Goal: Task Accomplishment & Management: Complete application form

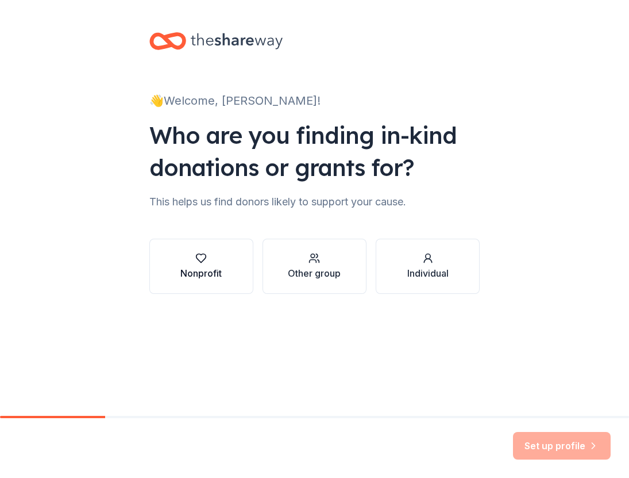
click at [224, 283] on button "Nonprofit" at bounding box center [201, 265] width 104 height 55
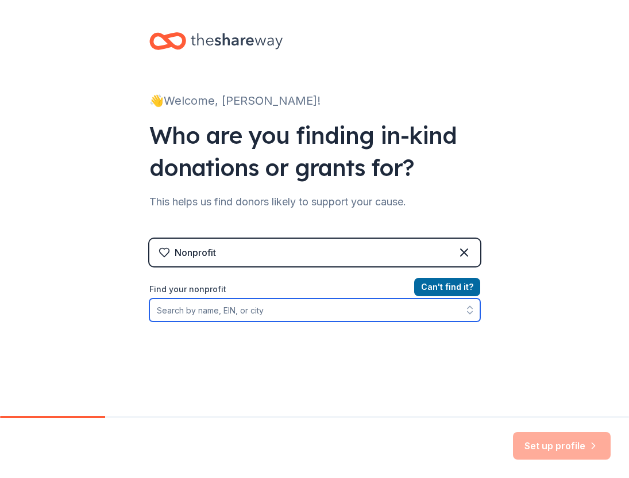
click at [357, 321] on input "Find your nonprofit" at bounding box center [314, 309] width 331 height 23
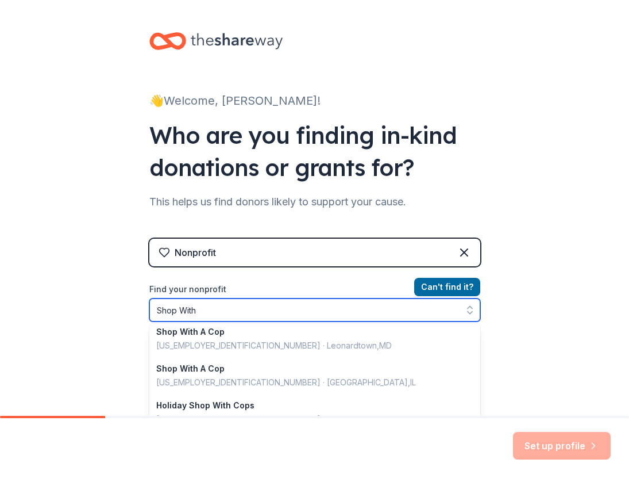
scroll to position [41, 0]
type input "Shop With A Mas"
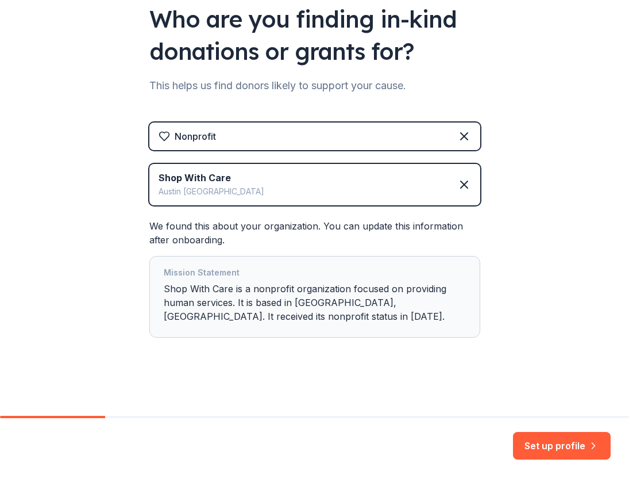
scroll to position [116, 0]
click at [470, 181] on icon at bounding box center [464, 185] width 14 height 14
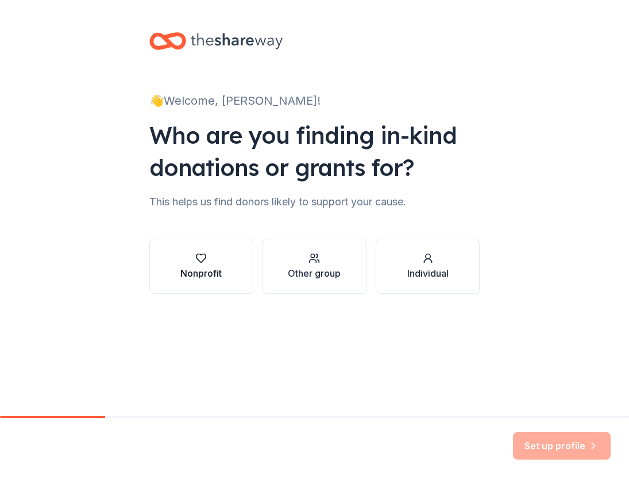
click at [206, 280] on button "Nonprofit" at bounding box center [201, 265] width 104 height 55
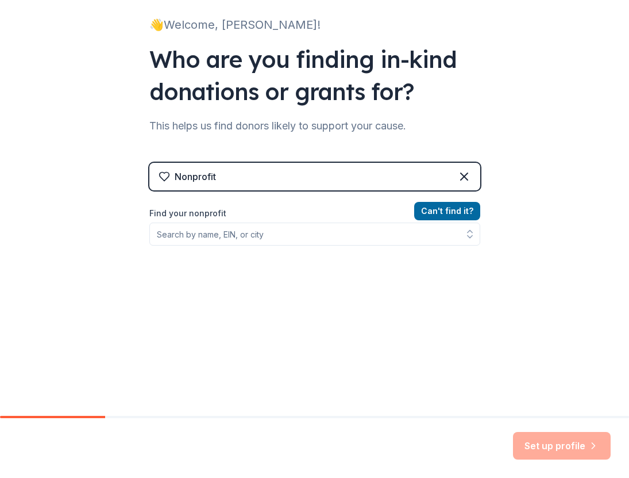
scroll to position [76, 0]
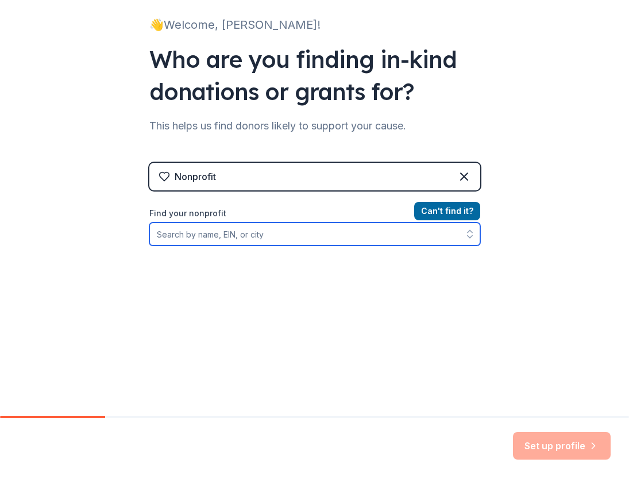
click at [189, 238] on input "Find your nonprofit" at bounding box center [314, 233] width 331 height 23
type input "[US_EMPLOYER_IDENTIFICATION_NUMBER]"
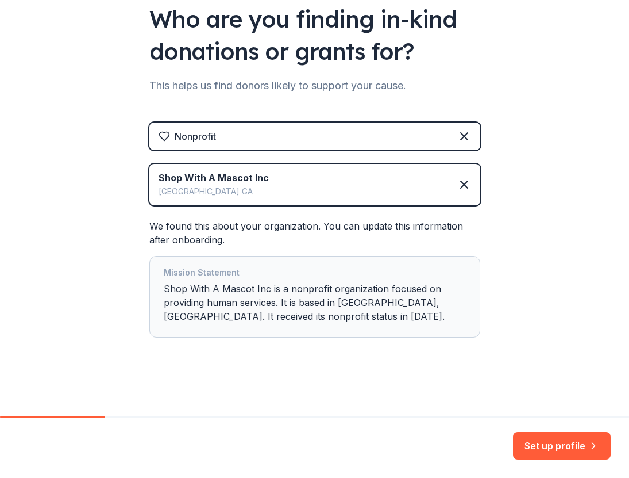
scroll to position [116, 0]
click at [329, 336] on div "Mission Statement Shop With A Mascot Inc is a nonprofit organization focused on…" at bounding box center [314, 297] width 331 height 82
drag, startPoint x: 284, startPoint y: 316, endPoint x: 249, endPoint y: 316, distance: 35.6
click at [249, 316] on div "Mission Statement Shop With A Mascot Inc is a nonprofit organization focused on…" at bounding box center [315, 296] width 302 height 62
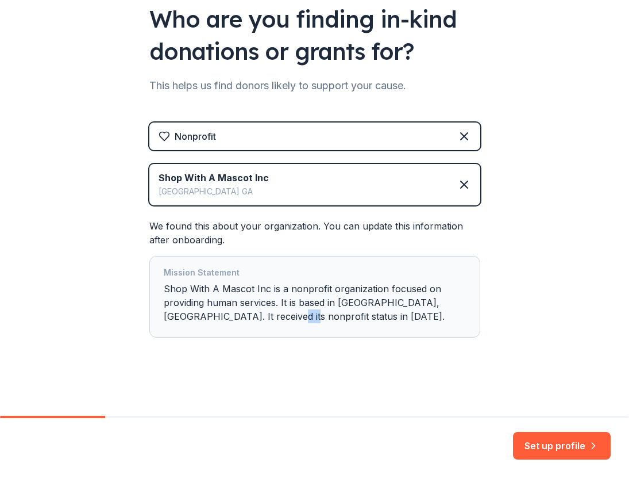
click at [249, 316] on div "Mission Statement Shop With A Mascot Inc is a nonprofit organization focused on…" at bounding box center [315, 296] width 302 height 62
click at [557, 451] on button "Set up profile" at bounding box center [562, 446] width 98 height 28
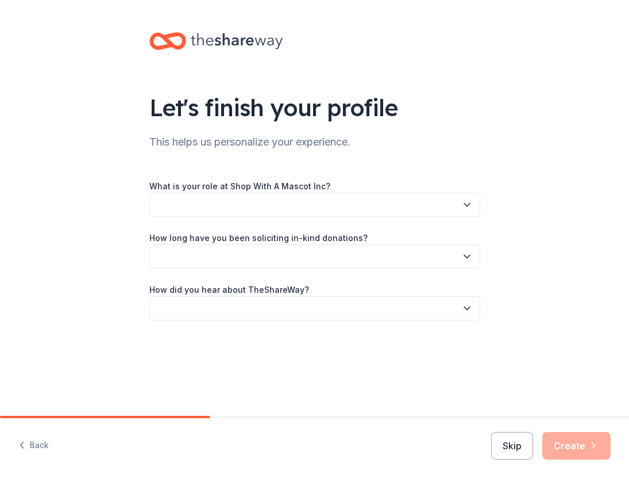
click at [267, 209] on button "button" at bounding box center [314, 204] width 331 height 24
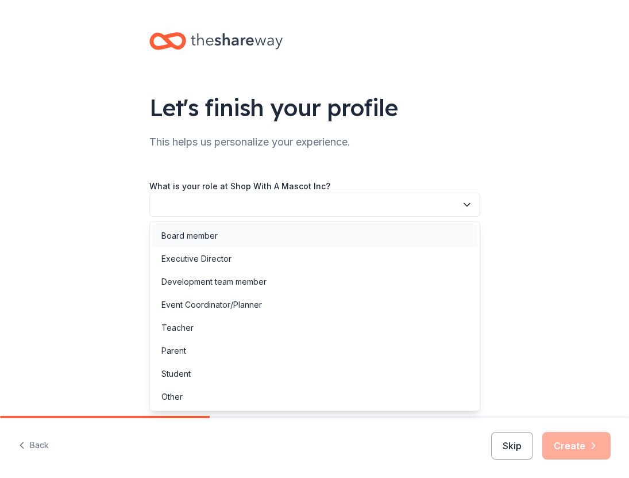
click at [252, 234] on div "Board member" at bounding box center [314, 235] width 325 height 23
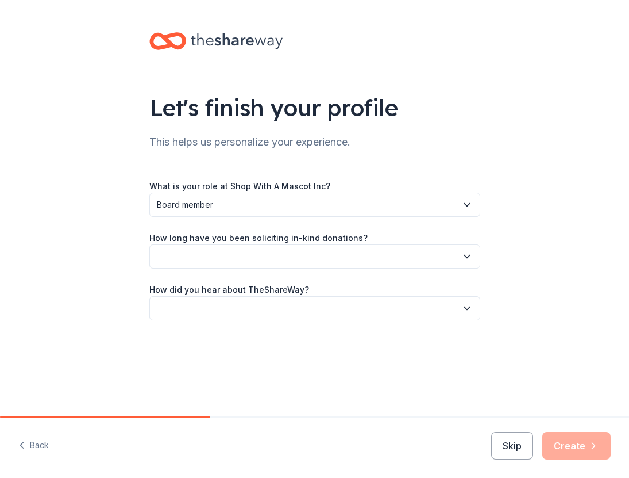
click at [249, 260] on button "button" at bounding box center [314, 256] width 331 height 24
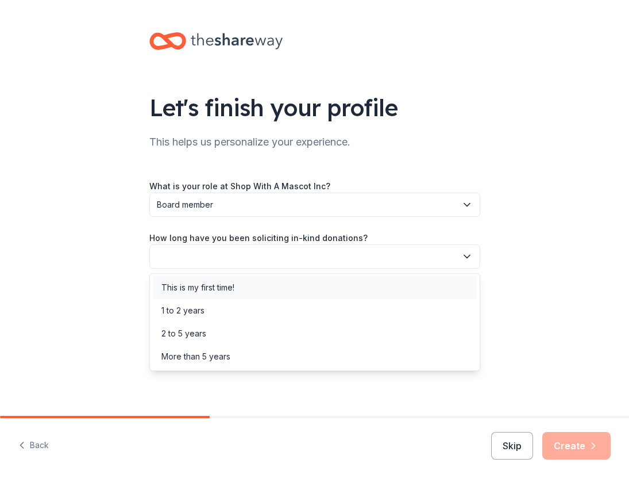
click at [242, 287] on div "This is my first time!" at bounding box center [314, 287] width 325 height 23
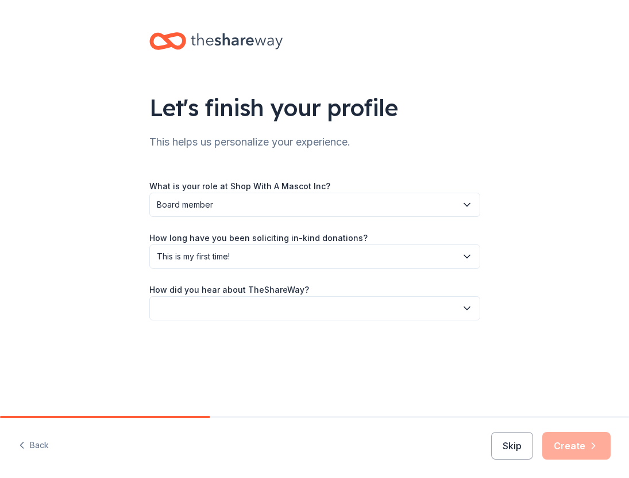
click at [244, 307] on button "button" at bounding box center [314, 308] width 331 height 24
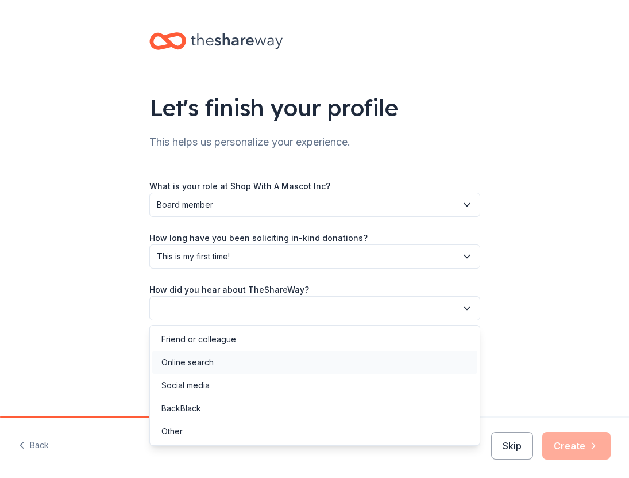
click at [241, 359] on div "Online search" at bounding box center [314, 362] width 325 height 23
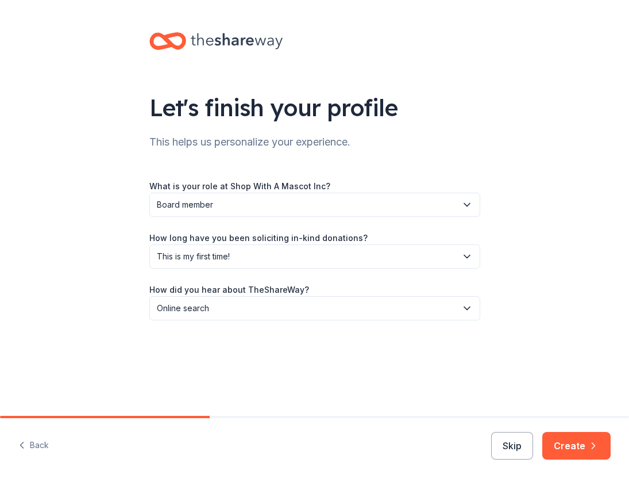
click at [567, 429] on div "Back Skip Create" at bounding box center [314, 448] width 629 height 60
click at [570, 438] on button "Create" at bounding box center [576, 446] width 68 height 28
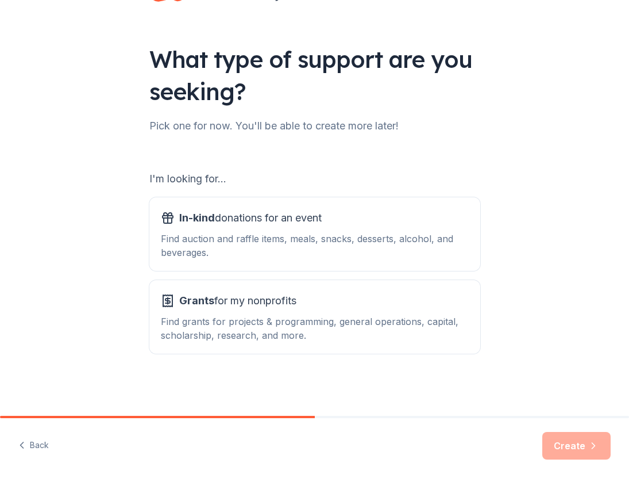
scroll to position [48, 0]
click at [373, 253] on div "Find auction and raffle items, meals, snacks, desserts, alcohol, and beverages." at bounding box center [315, 246] width 308 height 28
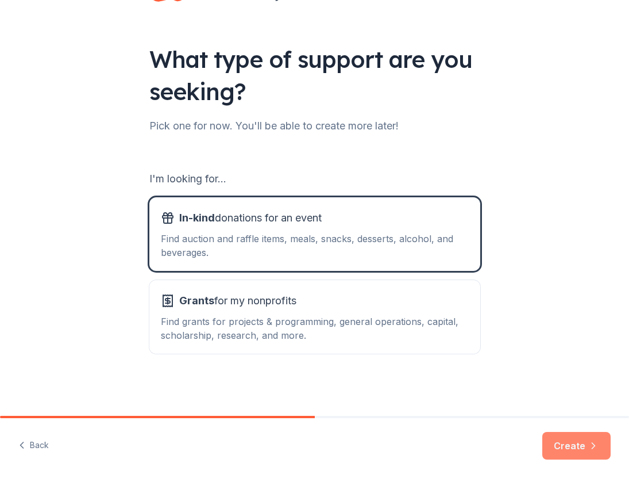
click at [583, 446] on button "Create" at bounding box center [576, 446] width 68 height 28
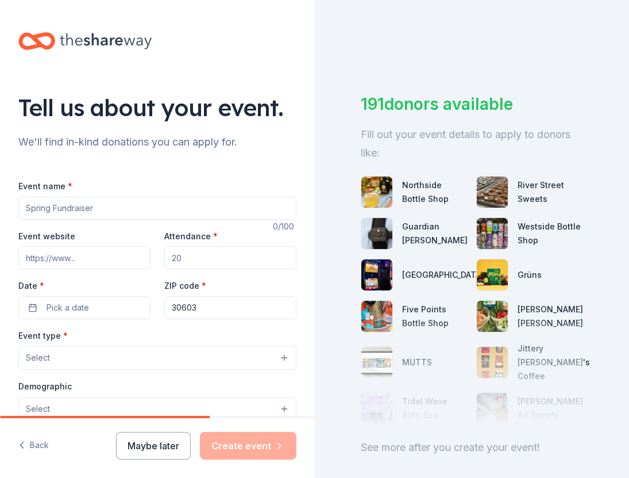
drag, startPoint x: 113, startPoint y: 207, endPoint x: -2, endPoint y: 207, distance: 114.9
type input "A"
type input "SWAB Annual Event Day"
click at [199, 252] on input "Attendance *" at bounding box center [230, 257] width 132 height 23
type input "1500"
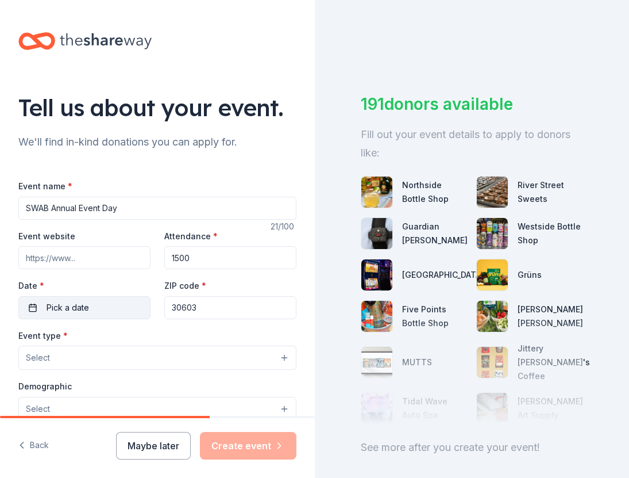
click at [108, 308] on button "Pick a date" at bounding box center [84, 307] width 132 height 23
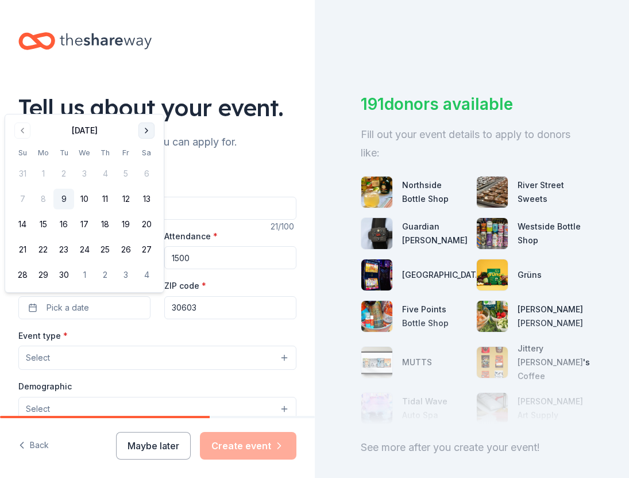
click at [149, 129] on button "Go to next month" at bounding box center [146, 130] width 16 height 16
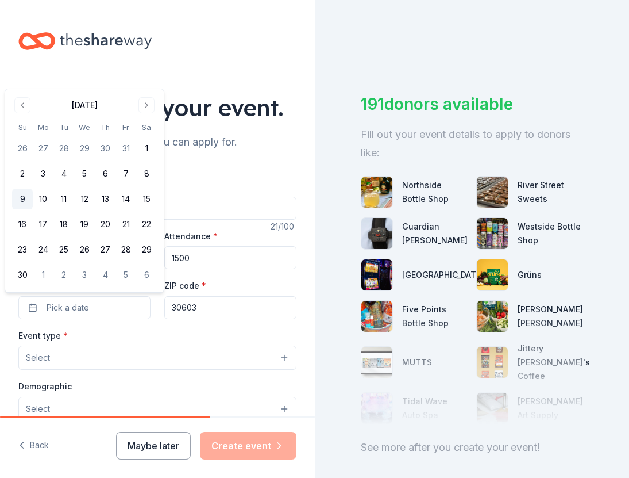
click at [24, 200] on button "9" at bounding box center [22, 198] width 21 height 21
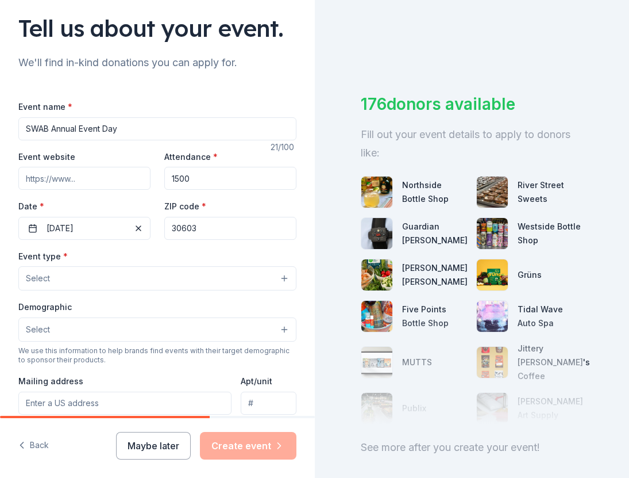
scroll to position [76, 0]
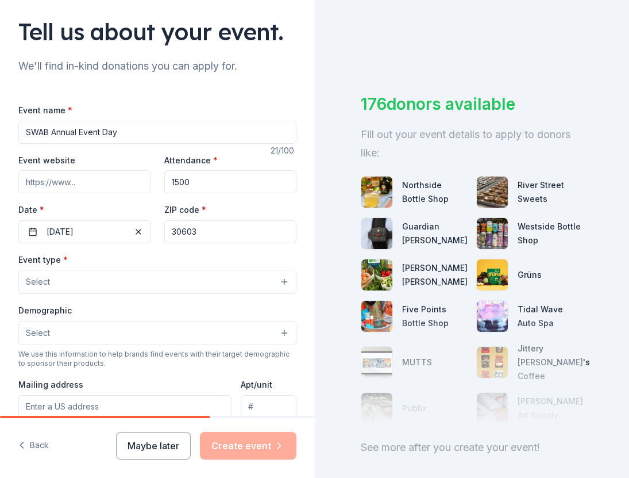
click at [102, 283] on button "Select" at bounding box center [157, 281] width 278 height 24
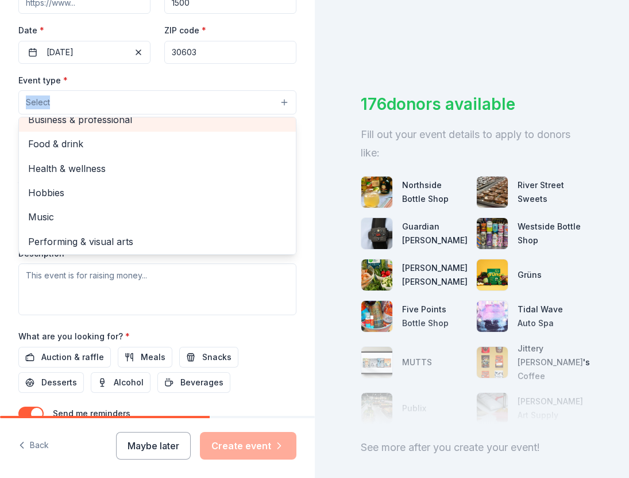
scroll to position [0, 0]
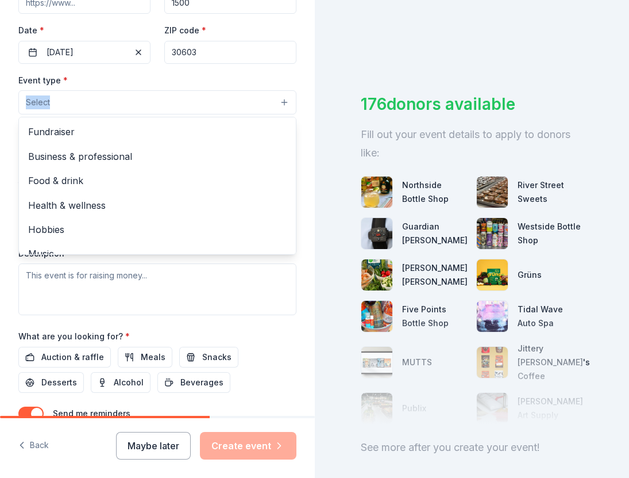
drag, startPoint x: 140, startPoint y: 248, endPoint x: 130, endPoint y: 88, distance: 160.0
click at [130, 88] on div "Event type * Select Fundraiser Business & professional Food & drink Health & we…" at bounding box center [157, 94] width 278 height 42
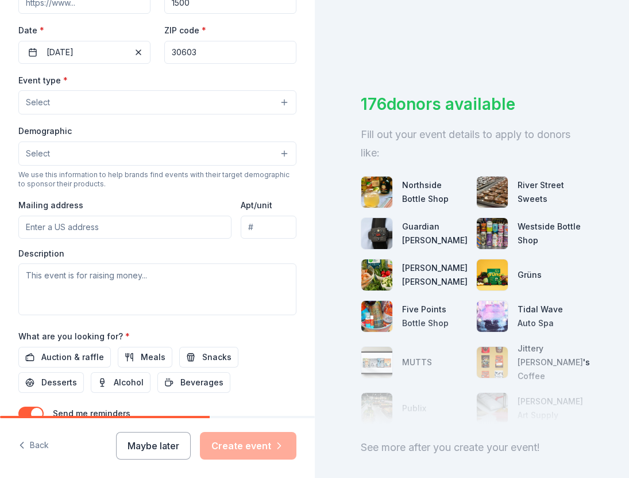
click at [120, 144] on button "Select" at bounding box center [157, 153] width 278 height 24
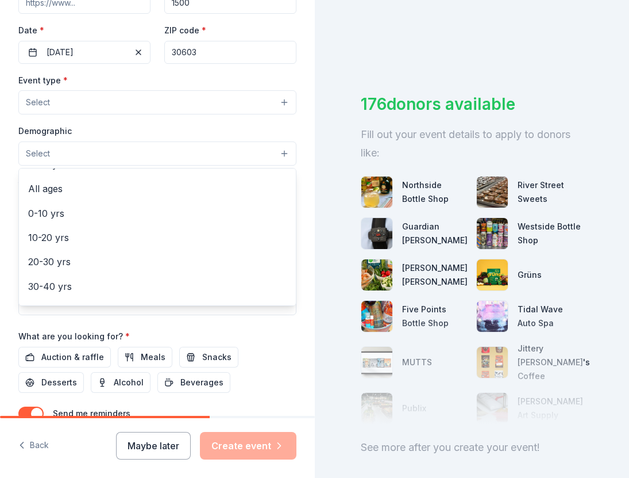
scroll to position [70, 0]
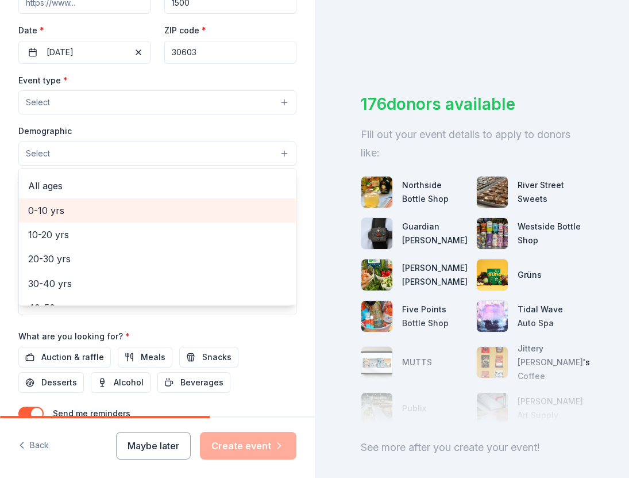
click at [108, 212] on span "0-10 yrs" at bounding box center [157, 210] width 259 height 15
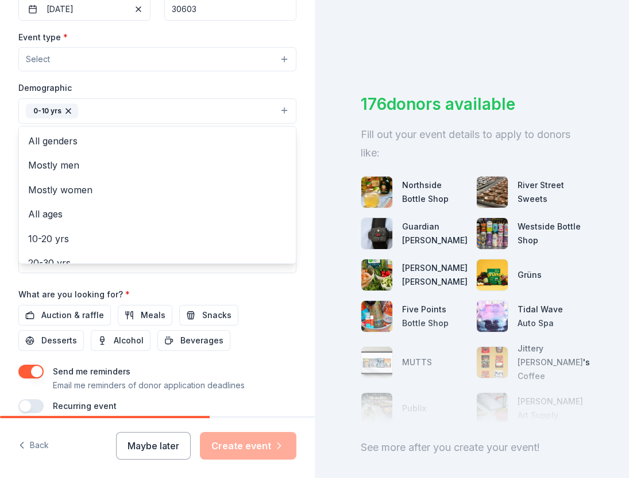
scroll to position [0, 0]
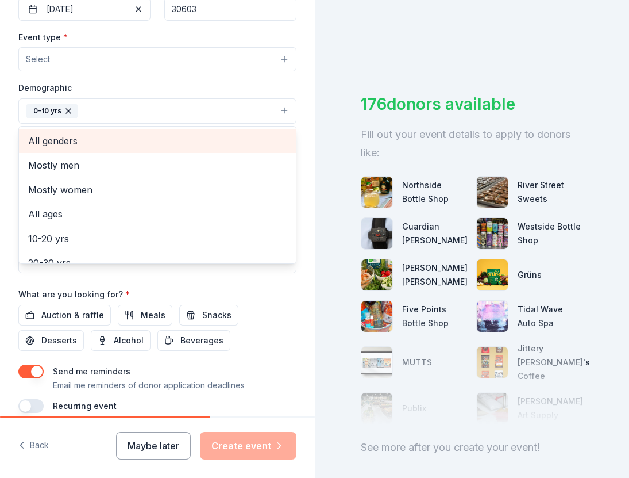
click at [188, 133] on span "All genders" at bounding box center [157, 140] width 259 height 15
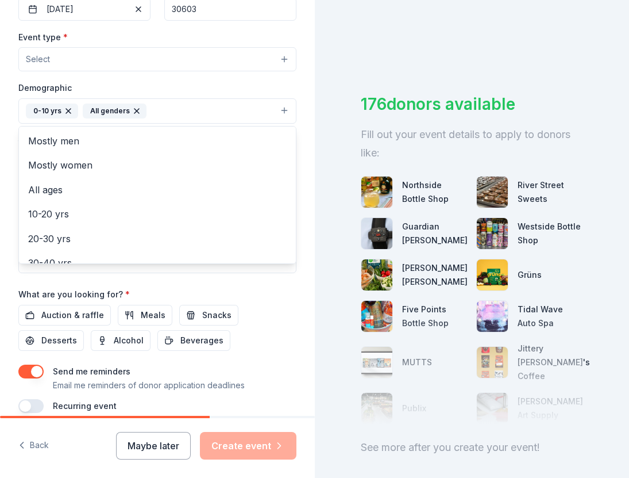
click at [291, 86] on div "Demographic 0-10 yrs All genders Mostly men Mostly women All ages [DEMOGRAPHIC_…" at bounding box center [157, 101] width 278 height 43
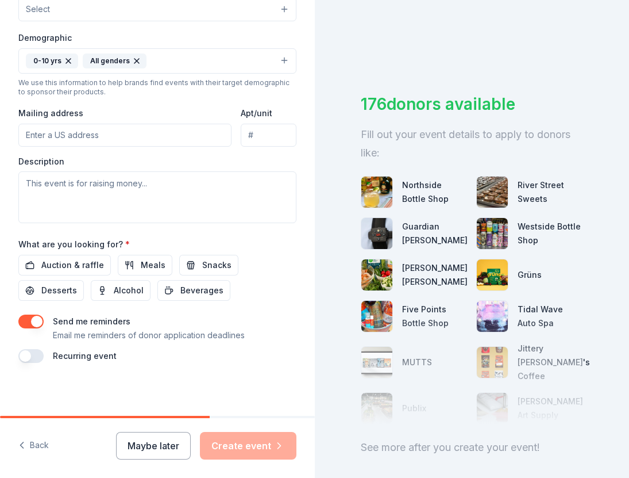
scroll to position [348, 0]
click at [78, 270] on button "Auction & raffle" at bounding box center [64, 265] width 93 height 21
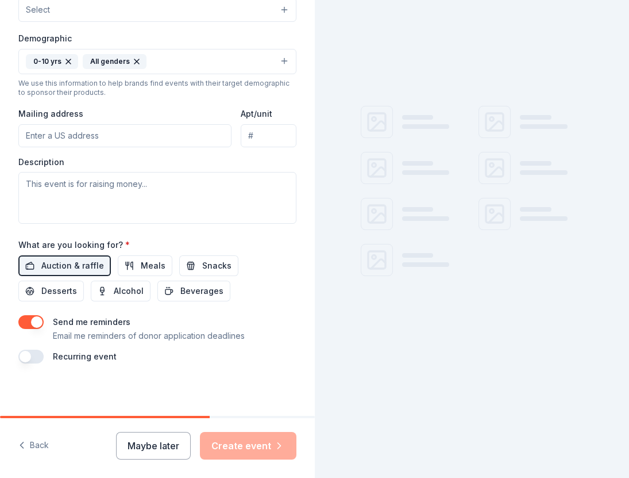
click at [198, 274] on div "Auction & raffle Meals Snacks Desserts Alcohol Beverages" at bounding box center [157, 278] width 278 height 46
click at [197, 284] on span "Beverages" at bounding box center [201, 291] width 43 height 14
click at [204, 262] on span "Snacks" at bounding box center [216, 266] width 29 height 14
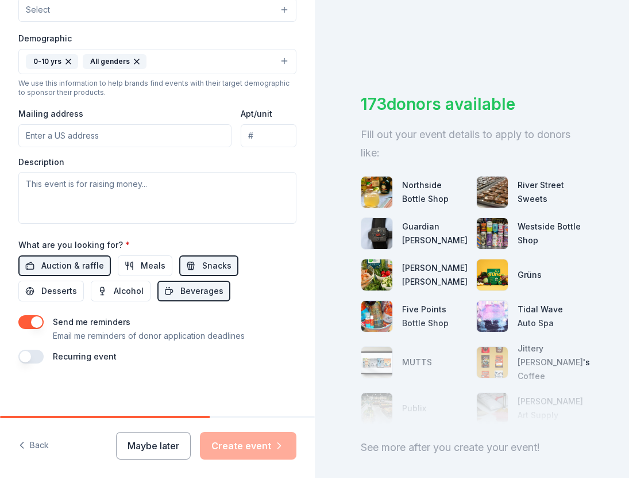
click at [35, 318] on button "button" at bounding box center [30, 322] width 25 height 14
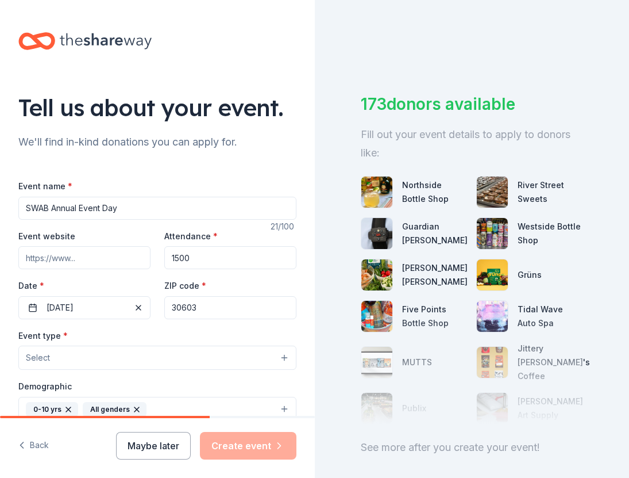
scroll to position [32, 0]
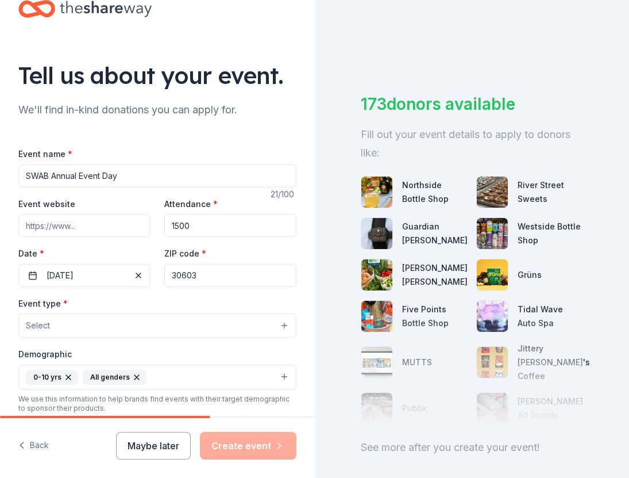
click at [80, 221] on input "Event website" at bounding box center [84, 225] width 132 height 23
paste input "[URL][DOMAIN_NAME]"
type input "[URL][DOMAIN_NAME]"
click at [204, 283] on input "30603" at bounding box center [230, 275] width 132 height 23
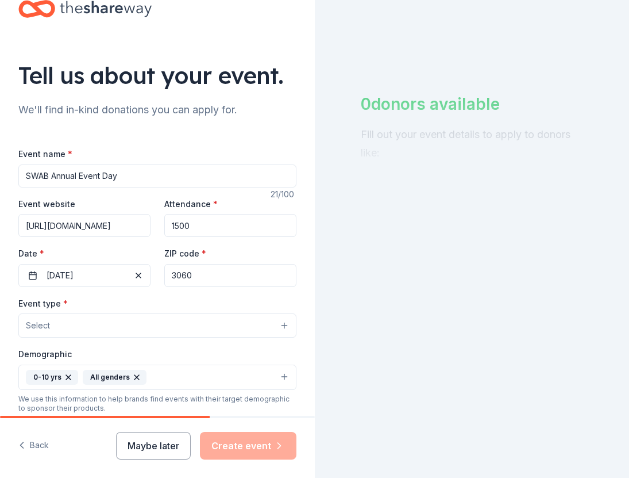
type input "30603"
click at [157, 323] on button "Select" at bounding box center [157, 325] width 278 height 24
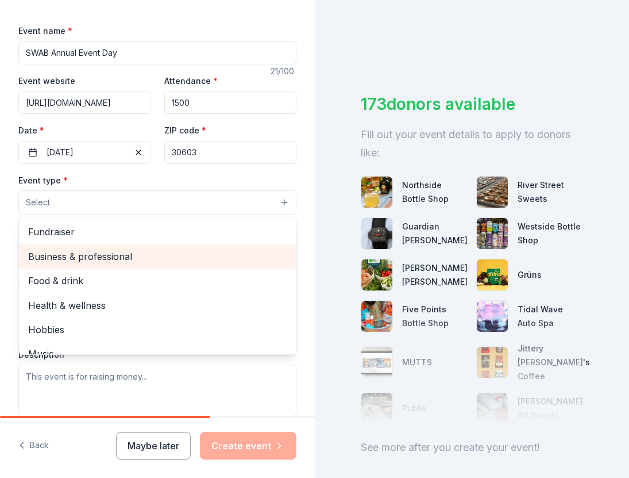
scroll to position [0, 0]
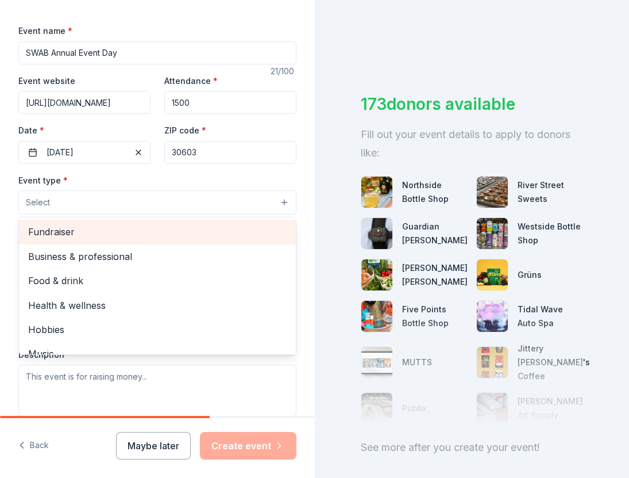
click at [174, 220] on div "Fundraiser" at bounding box center [157, 232] width 277 height 24
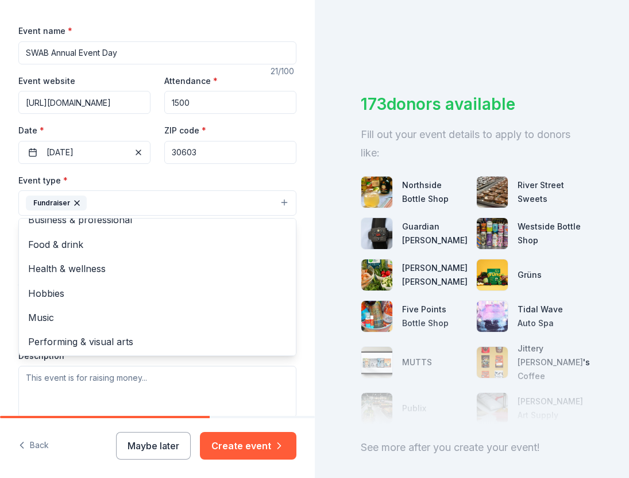
scroll to position [13, 0]
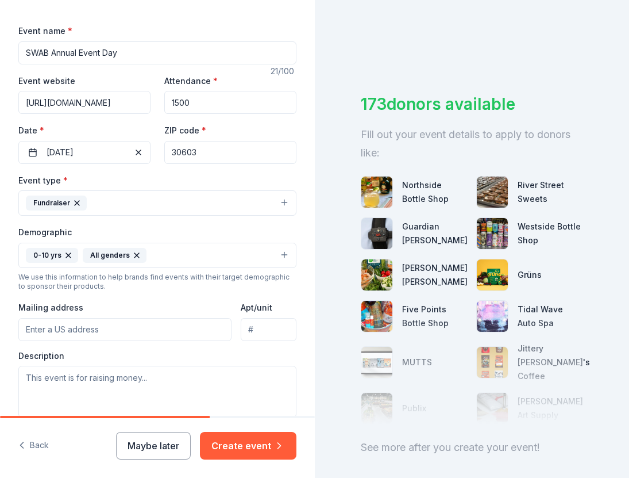
click at [82, 199] on div "Fundraiser" at bounding box center [56, 202] width 61 height 15
click at [78, 199] on icon "button" at bounding box center [76, 202] width 9 height 9
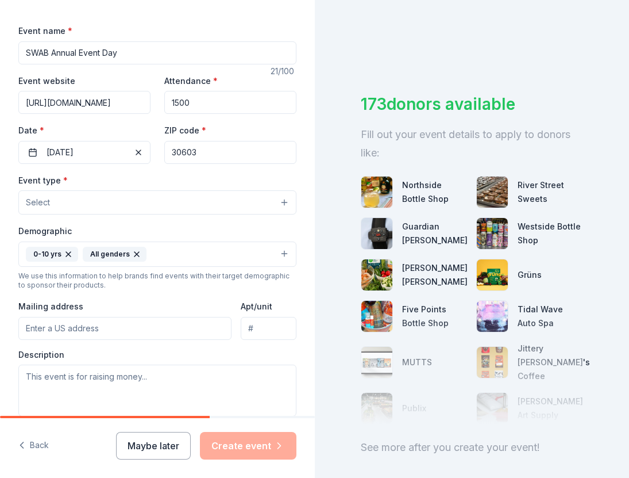
click at [78, 199] on button "Select" at bounding box center [157, 202] width 278 height 24
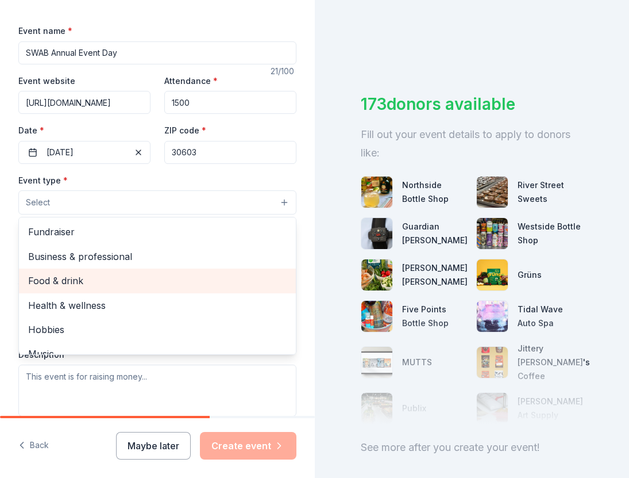
click at [101, 278] on span "Food & drink" at bounding box center [157, 280] width 259 height 15
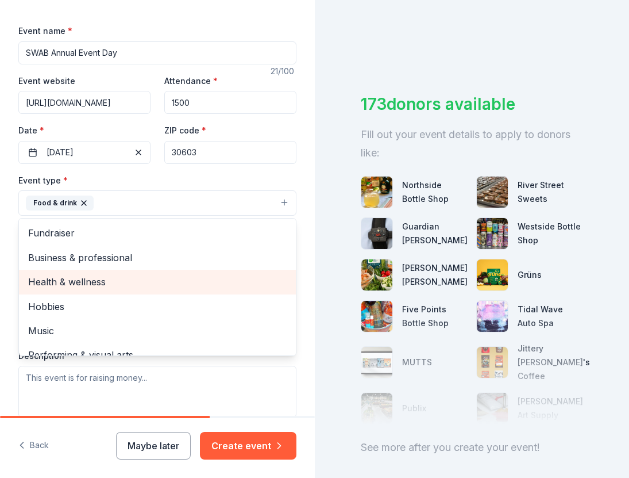
click at [117, 274] on span "Health & wellness" at bounding box center [157, 281] width 259 height 15
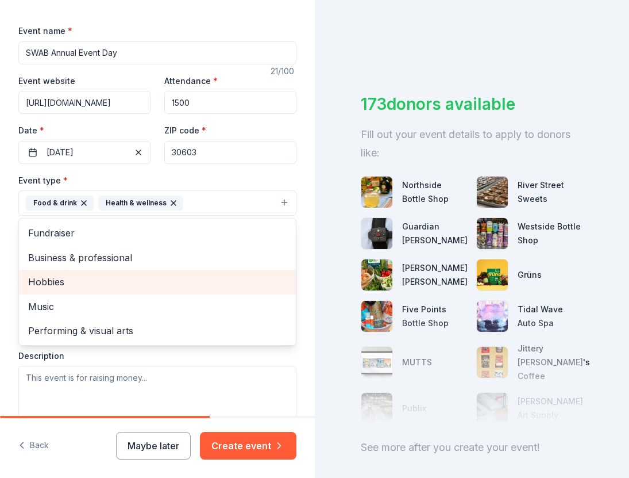
click at [109, 278] on span "Hobbies" at bounding box center [157, 281] width 259 height 15
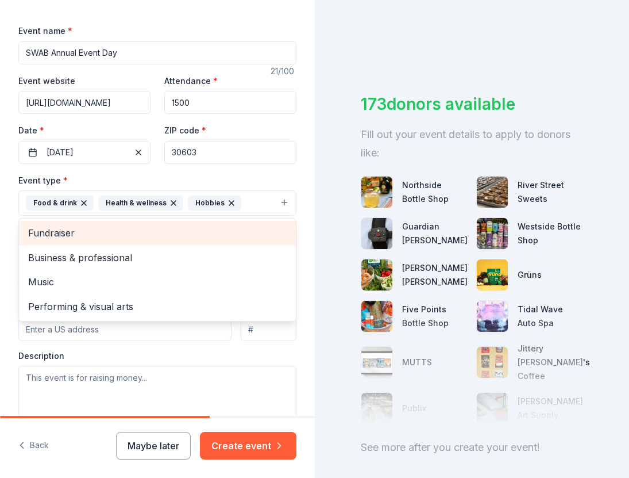
click at [117, 232] on span "Fundraiser" at bounding box center [157, 232] width 259 height 15
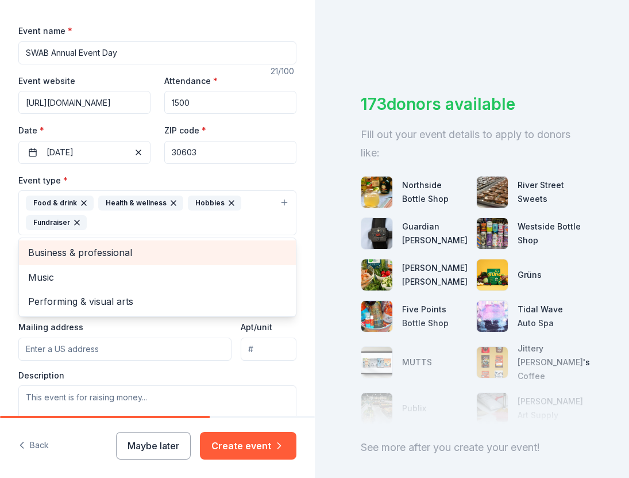
click at [225, 170] on div "Event name * SWAB Annual Event Day 21 /100 Event website [URL][DOMAIN_NAME] Att…" at bounding box center [157, 300] width 278 height 553
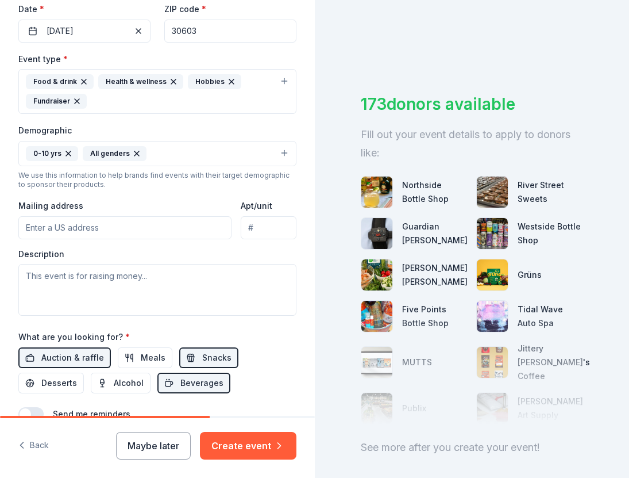
scroll to position [302, 0]
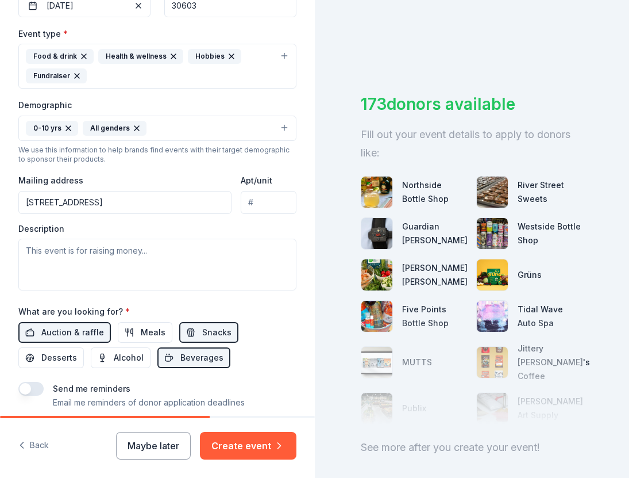
type input "[STREET_ADDRESS]"
click at [268, 207] on input "Apt/unit" at bounding box center [269, 202] width 56 height 23
type input "233"
click at [187, 252] on textarea at bounding box center [157, 264] width 278 height 52
drag, startPoint x: 19, startPoint y: 224, endPoint x: 76, endPoint y: 228, distance: 57.0
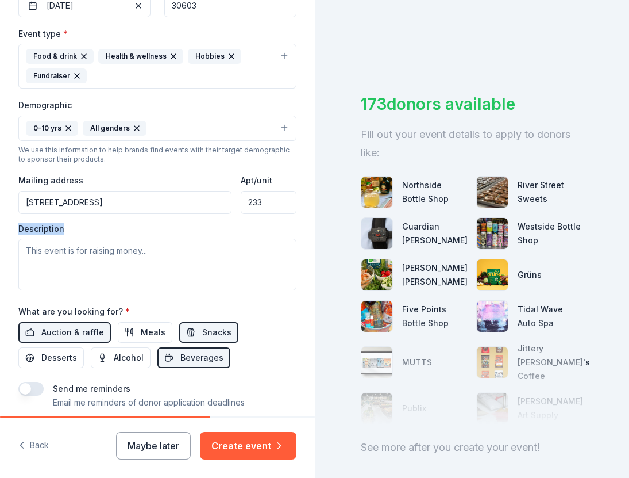
click at [76, 228] on div "Description" at bounding box center [157, 257] width 278 height 68
copy label "Description"
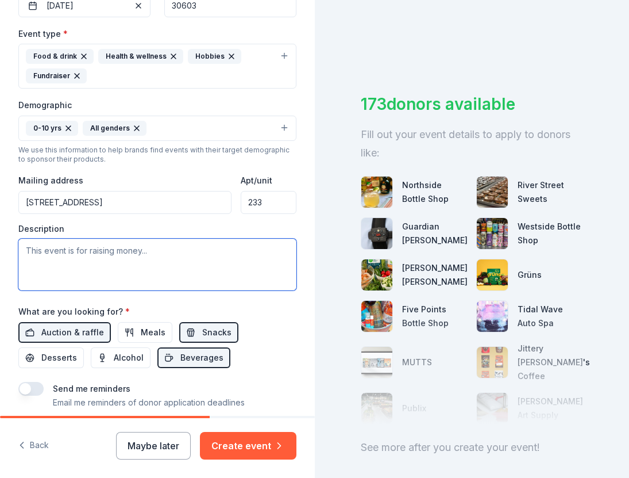
click at [164, 272] on textarea at bounding box center [157, 264] width 278 height 52
paste textarea "Shop With A Bulldawg (SWAB) is a University of [US_STATE] student-run nonprofit…"
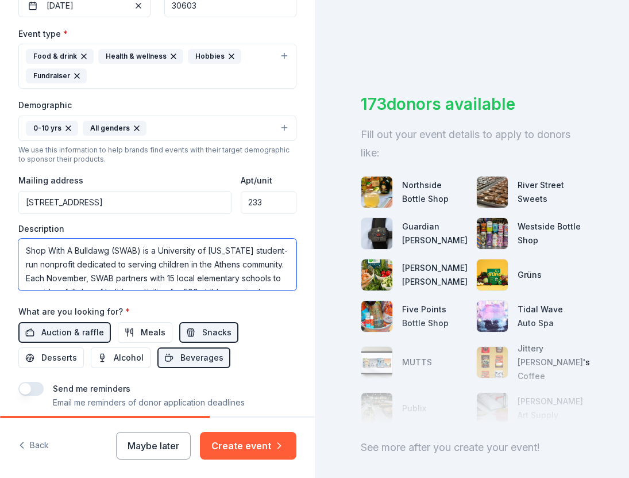
scroll to position [110, 0]
type textarea "Shop With A Bulldawg (SWAB) is a University of [US_STATE] student-run nonprofit…"
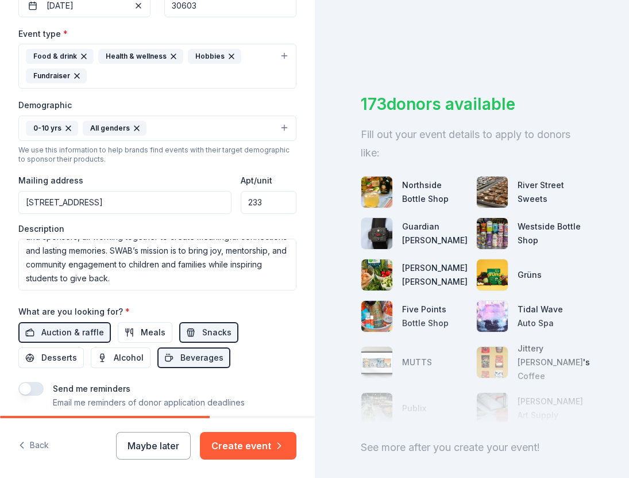
click at [294, 311] on div "What are you looking for? * Auction & raffle Meals Snacks Desserts Alcohol Beve…" at bounding box center [157, 336] width 278 height 64
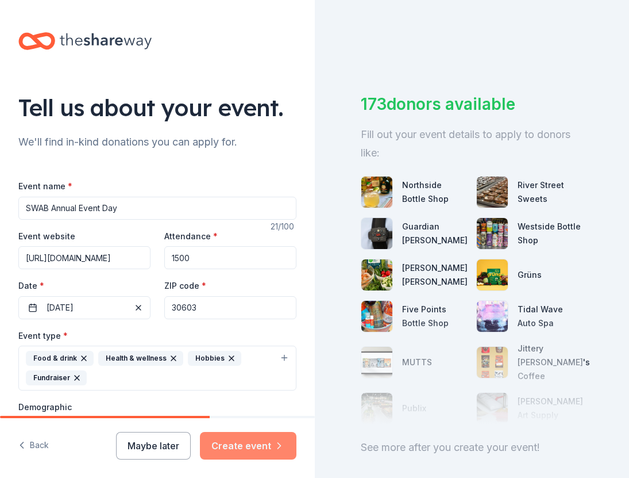
scroll to position [0, 0]
click at [269, 445] on button "Create event" at bounding box center [248, 446] width 97 height 28
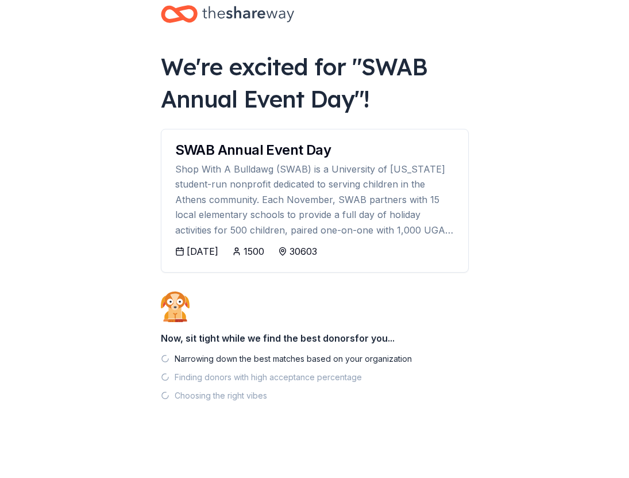
scroll to position [22, 0]
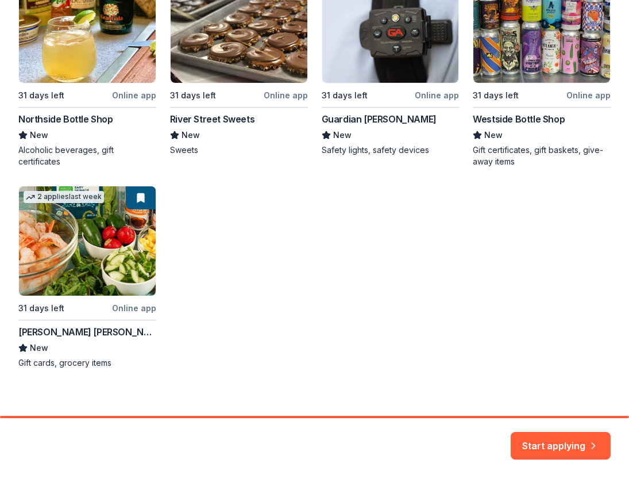
scroll to position [268, 0]
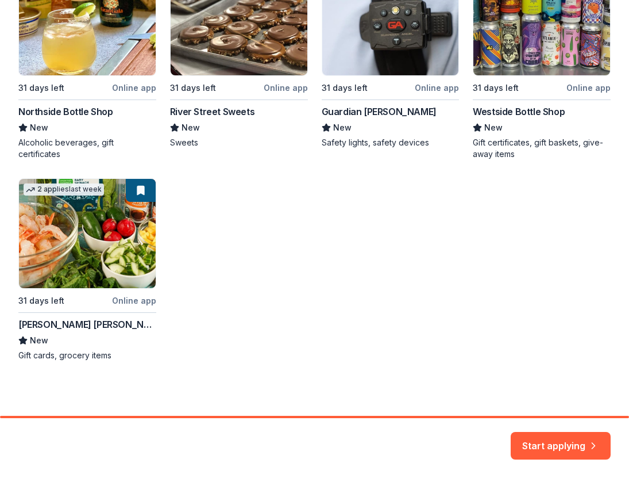
click at [131, 211] on div "Local 31 days left Online app Northside Bottle Shop New Alcoholic beverages, gi…" at bounding box center [314, 163] width 592 height 395
click at [147, 195] on div "Local 31 days left Online app Northside Bottle Shop New Alcoholic beverages, gi…" at bounding box center [314, 163] width 592 height 395
click at [544, 444] on button "Start applying" at bounding box center [561, 439] width 100 height 28
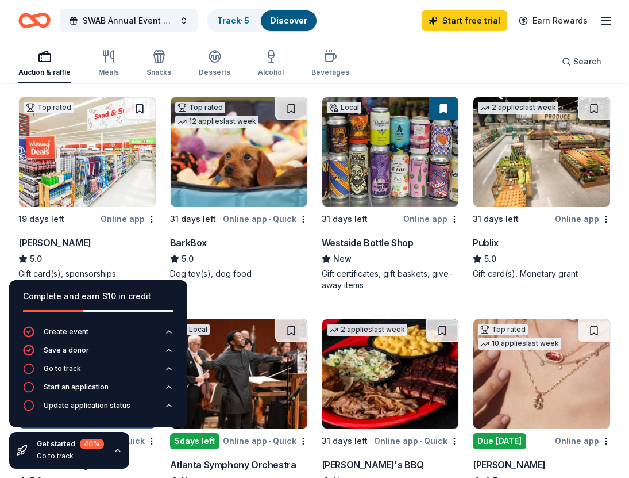
scroll to position [350, 0]
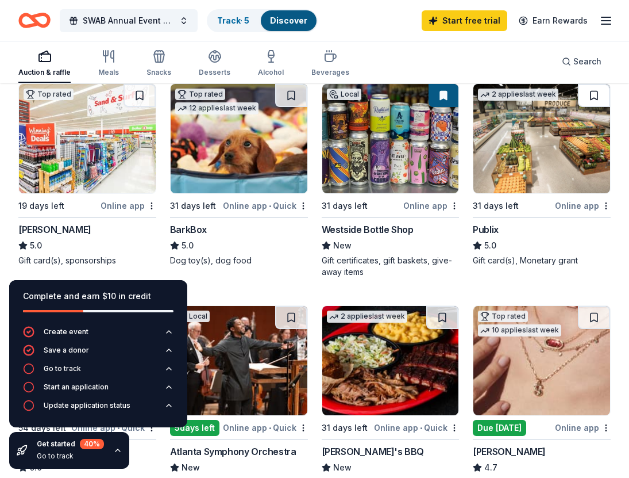
click at [596, 95] on button at bounding box center [594, 95] width 32 height 23
click at [145, 95] on button at bounding box center [140, 95] width 32 height 23
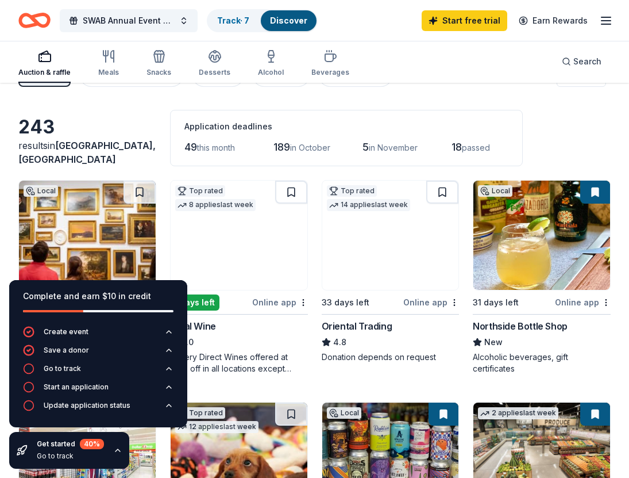
scroll to position [27, 0]
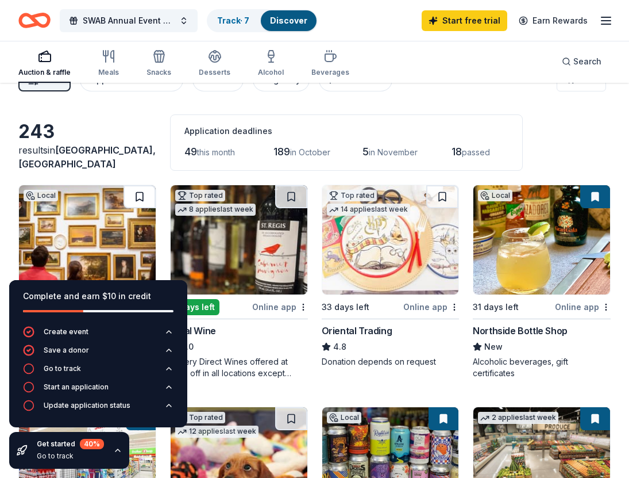
click at [148, 195] on button at bounding box center [140, 196] width 32 height 23
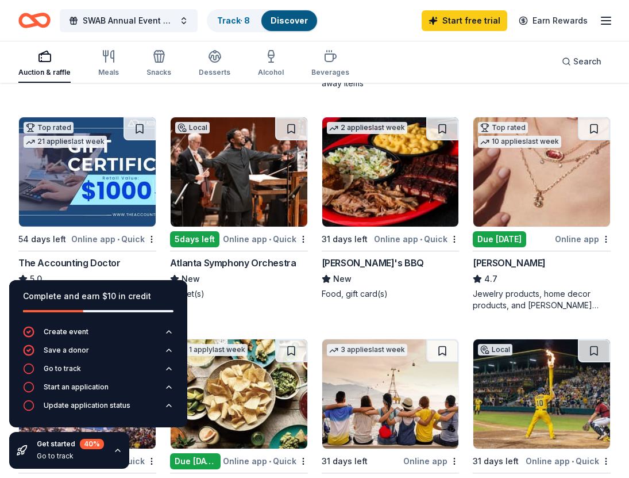
scroll to position [538, 0]
click at [446, 130] on button at bounding box center [442, 128] width 32 height 23
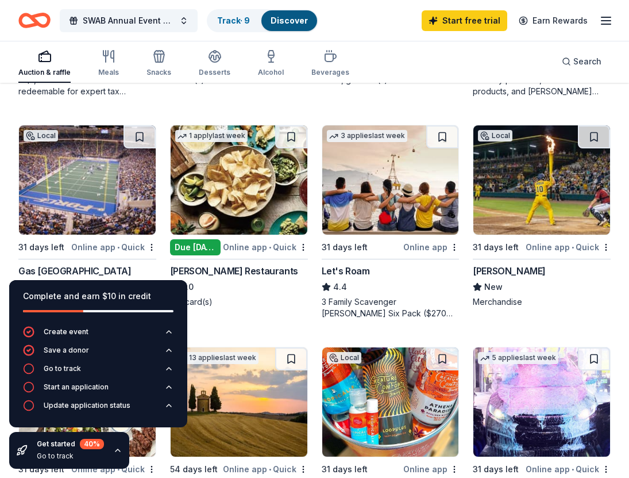
scroll to position [741, 0]
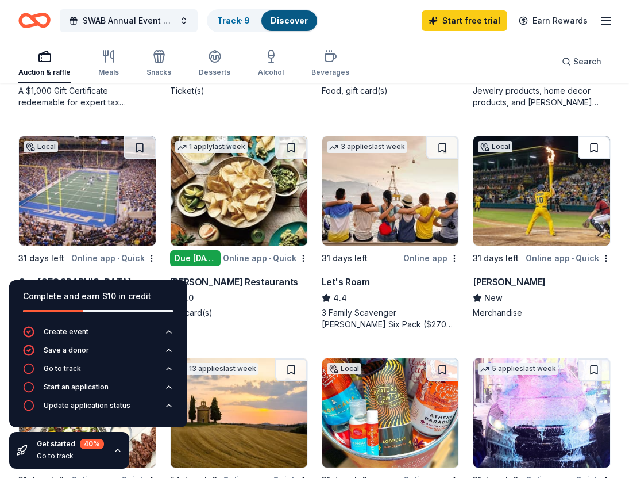
click at [596, 152] on button at bounding box center [594, 147] width 32 height 23
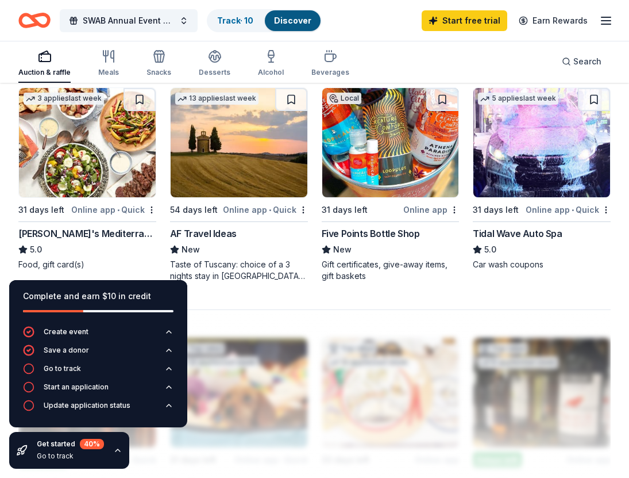
scroll to position [1018, 0]
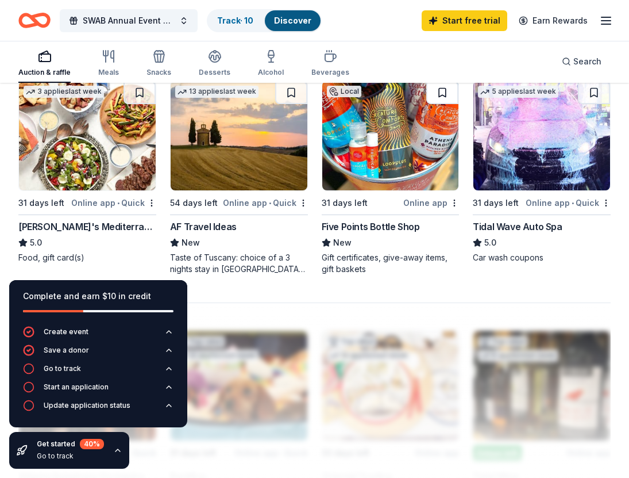
click at [442, 91] on button at bounding box center [442, 92] width 32 height 23
click at [136, 96] on button at bounding box center [140, 92] width 32 height 23
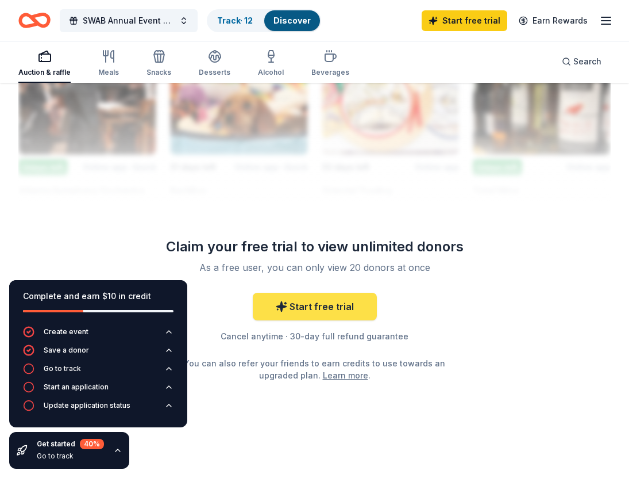
scroll to position [1304, 0]
click at [299, 21] on link "Discover" at bounding box center [292, 21] width 37 height 10
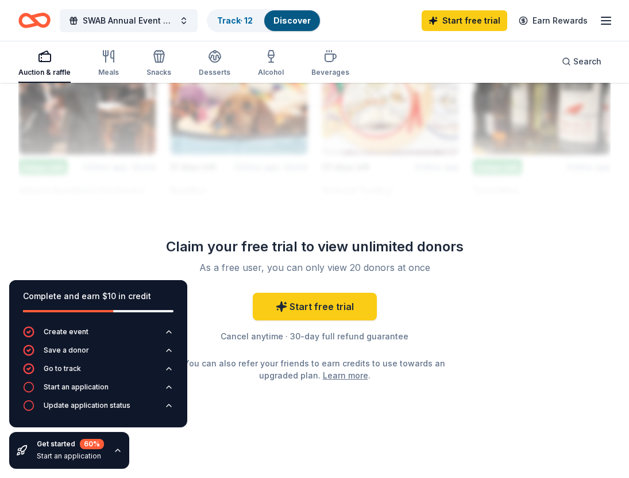
scroll to position [1, 0]
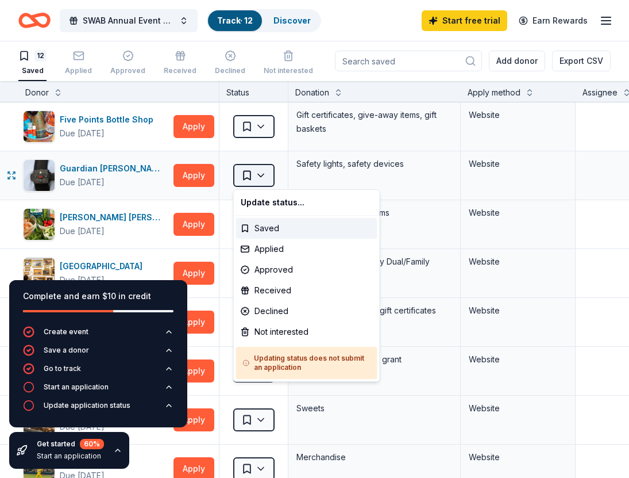
click at [268, 177] on html "SWAB Annual Event Day Track · 12 Discover Start free trial Earn Rewards 12 Save…" at bounding box center [314, 238] width 629 height 478
click at [273, 326] on div "Not interested" at bounding box center [306, 331] width 141 height 21
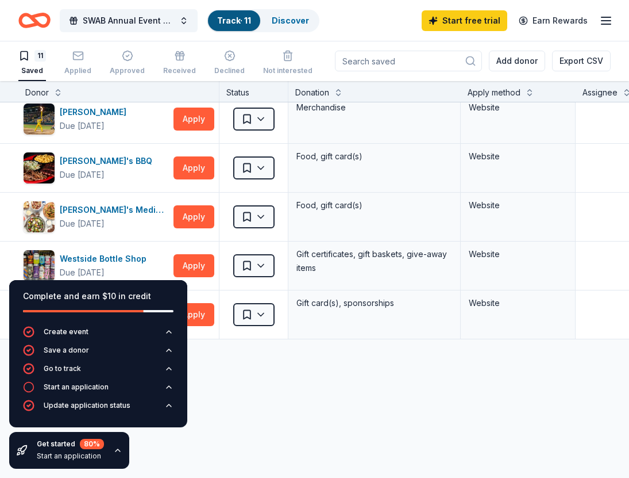
scroll to position [307, 0]
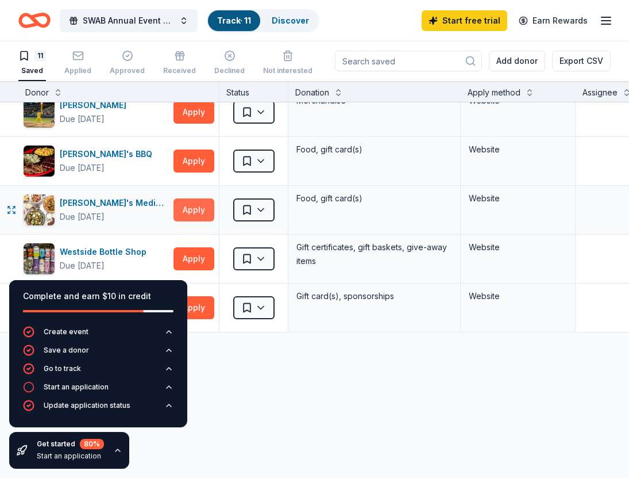
click at [203, 213] on button "Apply" at bounding box center [194, 209] width 41 height 23
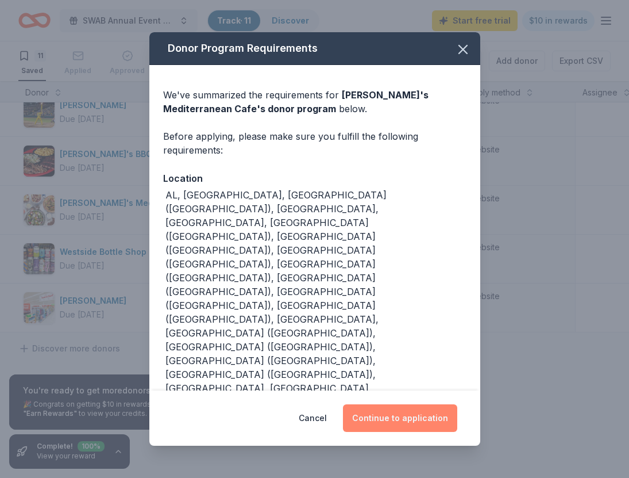
click at [388, 404] on button "Continue to application" at bounding box center [400, 418] width 114 height 28
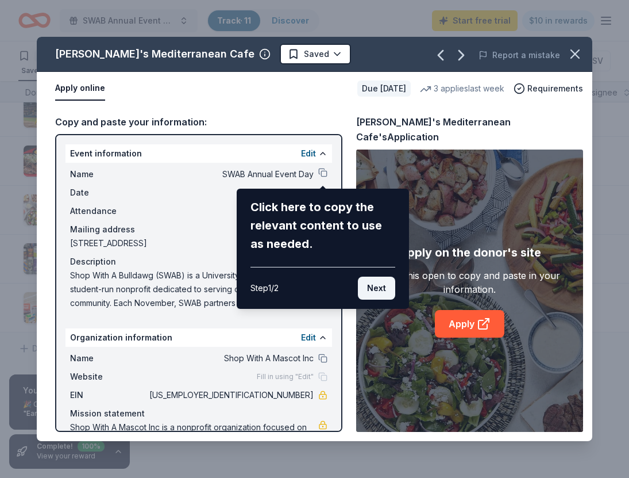
click at [375, 286] on button "Next" at bounding box center [376, 287] width 37 height 23
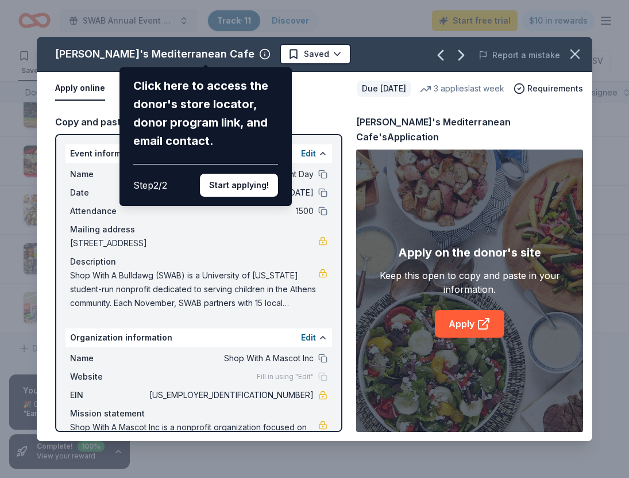
click at [294, 117] on div "[PERSON_NAME]'s Mediterranean Cafe Click here to access the donor's store locat…" at bounding box center [315, 239] width 556 height 404
click at [264, 174] on button "Start applying!" at bounding box center [239, 185] width 78 height 23
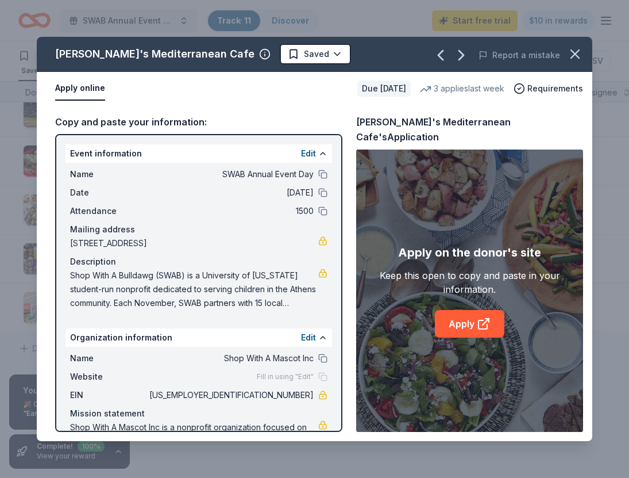
click at [315, 111] on div "Taziki's Mediterranean Cafe Saved Report a mistake Apply online Due [DATE] 3 ap…" at bounding box center [315, 239] width 556 height 404
click at [459, 318] on div "Taziki's Mediterranean Cafe Saved Report a mistake Apply online Due [DATE] 3 ap…" at bounding box center [315, 239] width 556 height 404
click at [486, 317] on icon at bounding box center [484, 324] width 14 height 14
click at [575, 49] on icon "button" at bounding box center [575, 54] width 16 height 16
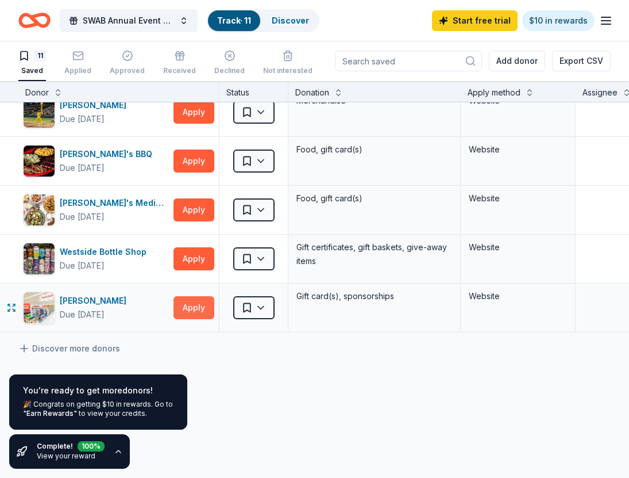
click at [192, 301] on button "Apply" at bounding box center [194, 307] width 41 height 23
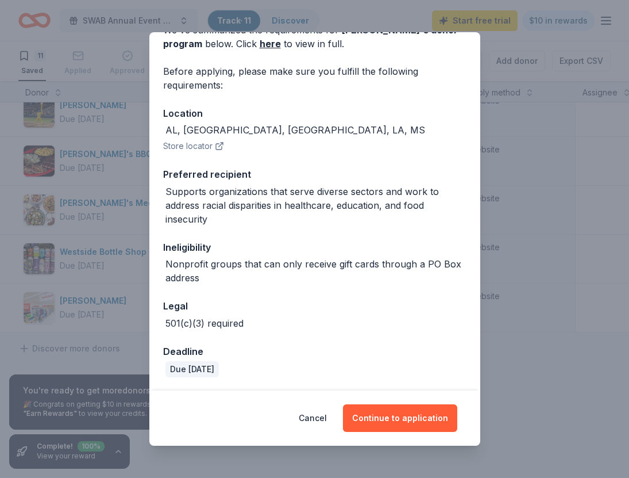
scroll to position [64, 0]
click at [396, 411] on button "Continue to application" at bounding box center [400, 418] width 114 height 28
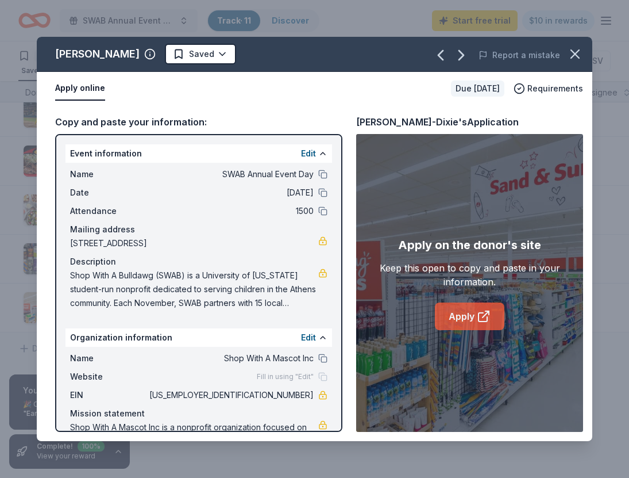
click at [473, 318] on link "Apply" at bounding box center [470, 316] width 70 height 28
click at [580, 57] on icon "button" at bounding box center [575, 54] width 16 height 16
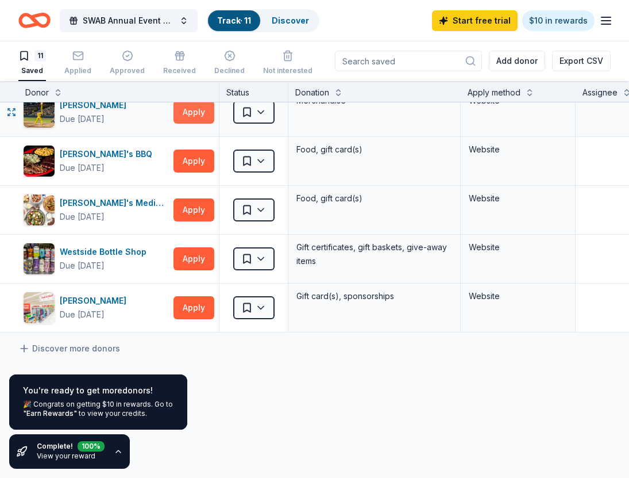
click at [185, 117] on button "Apply" at bounding box center [194, 112] width 41 height 23
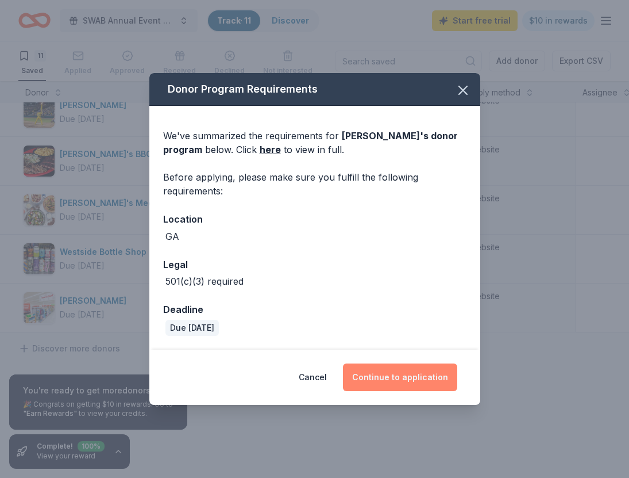
click at [387, 380] on button "Continue to application" at bounding box center [400, 377] width 114 height 28
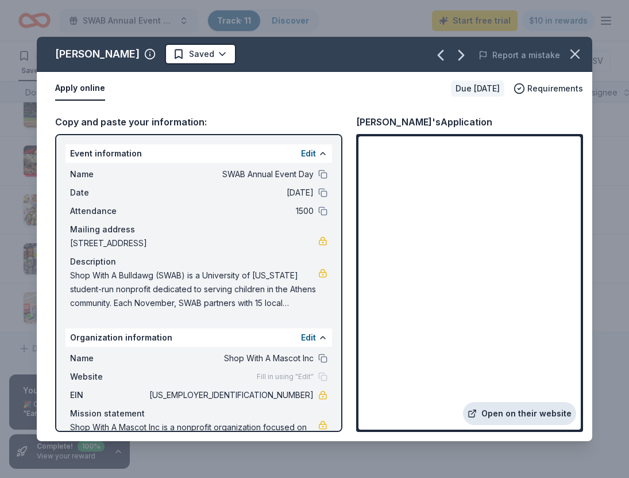
click at [504, 406] on link "Open on their website" at bounding box center [519, 413] width 113 height 23
click at [575, 52] on icon "button" at bounding box center [575, 54] width 16 height 16
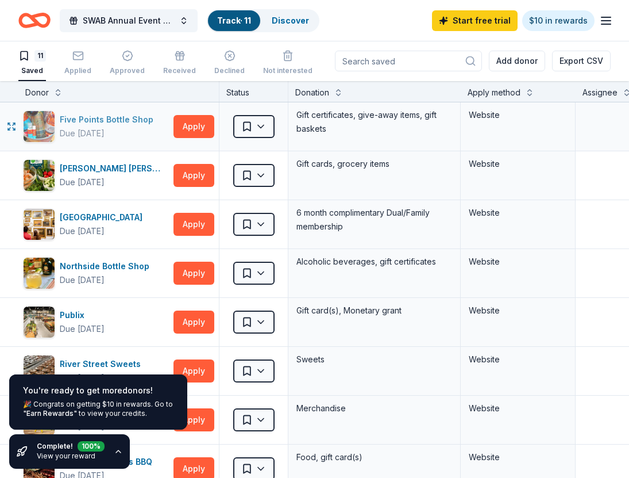
scroll to position [0, 0]
click at [191, 129] on button "Apply" at bounding box center [194, 126] width 41 height 23
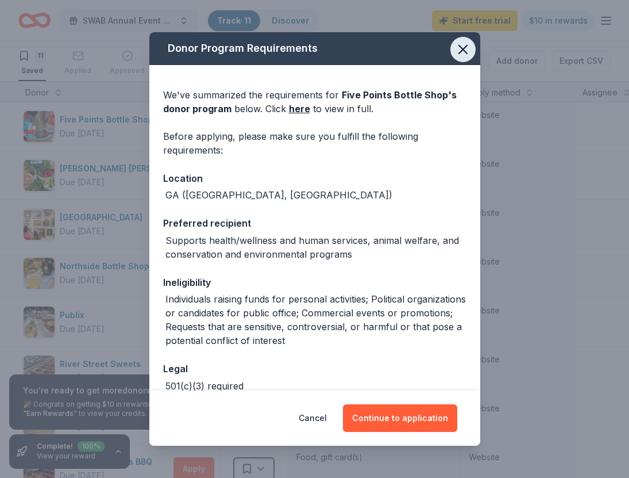
click at [458, 60] on button "button" at bounding box center [462, 49] width 25 height 25
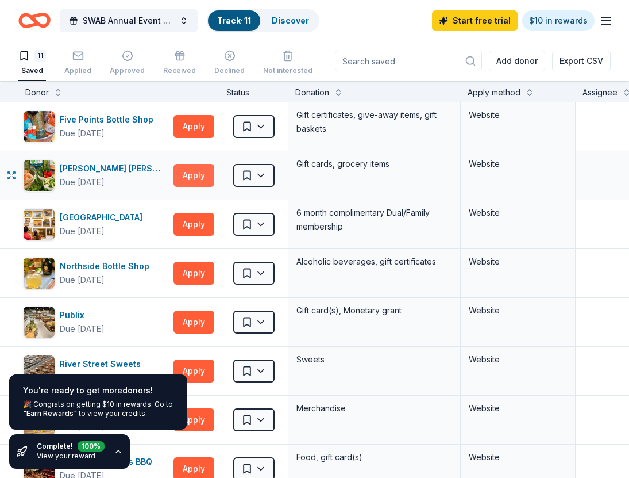
click at [194, 175] on button "Apply" at bounding box center [194, 175] width 41 height 23
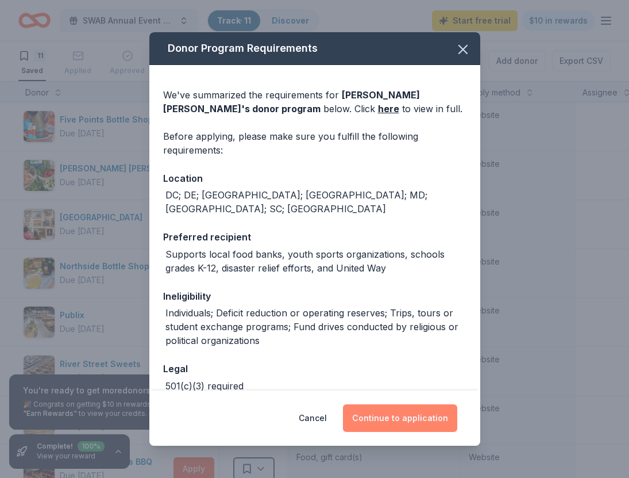
click at [386, 415] on button "Continue to application" at bounding box center [400, 418] width 114 height 28
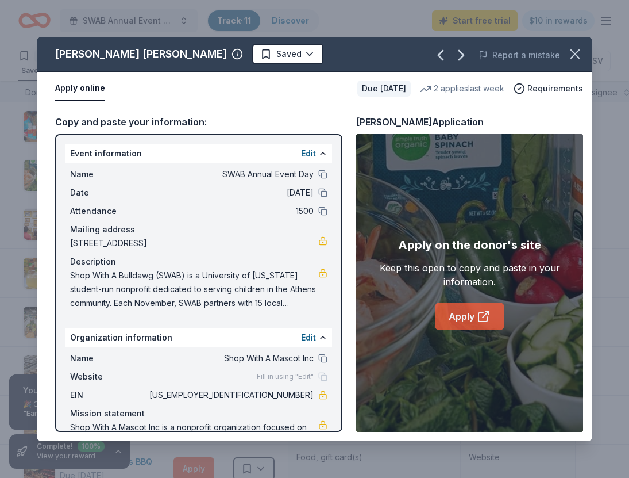
click at [461, 311] on link "Apply" at bounding box center [470, 316] width 70 height 28
click at [579, 54] on icon "button" at bounding box center [575, 54] width 16 height 16
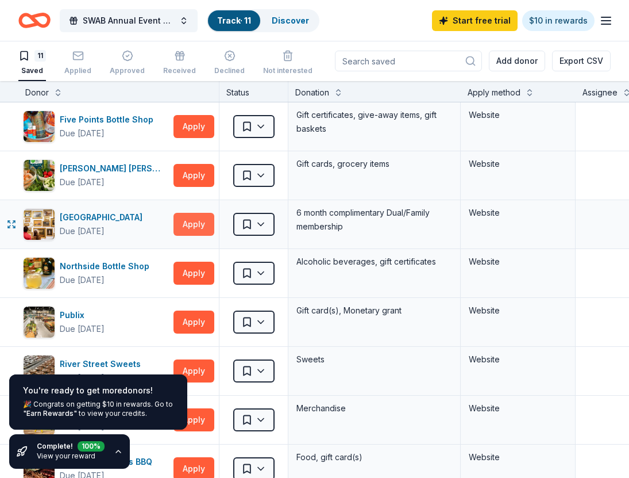
click at [188, 228] on button "Apply" at bounding box center [194, 224] width 41 height 23
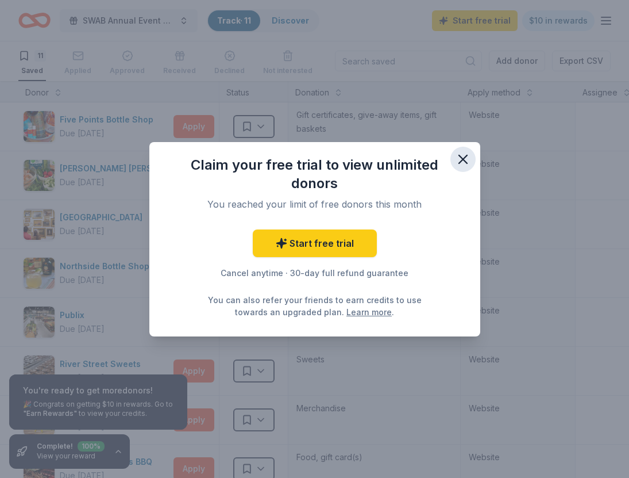
click at [459, 153] on icon "button" at bounding box center [463, 159] width 16 height 16
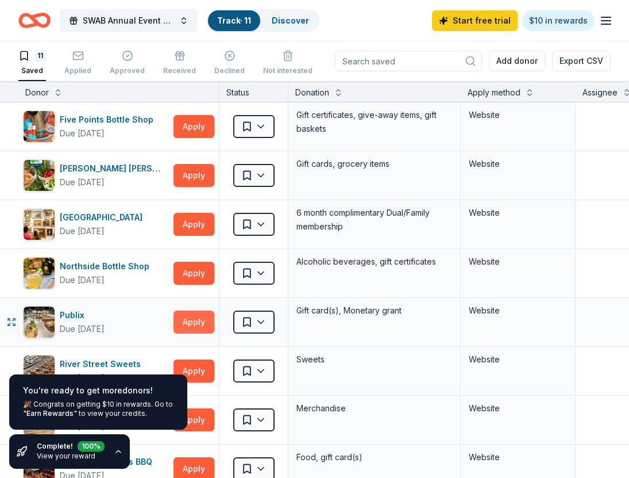
click at [198, 325] on button "Apply" at bounding box center [194, 321] width 41 height 23
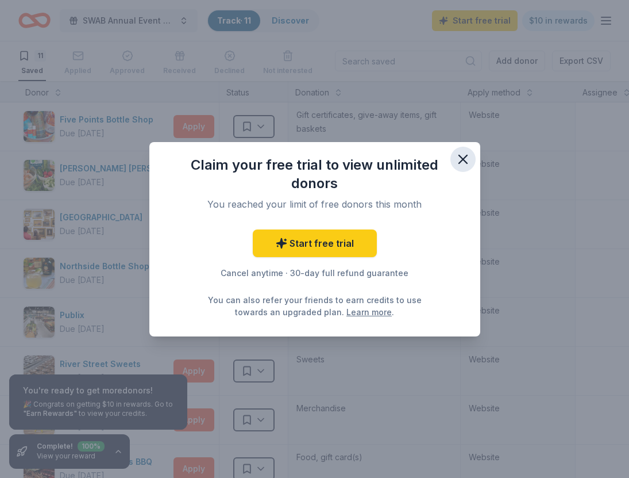
click at [459, 164] on icon "button" at bounding box center [463, 159] width 16 height 16
